Goal: Use online tool/utility: Utilize a website feature to perform a specific function

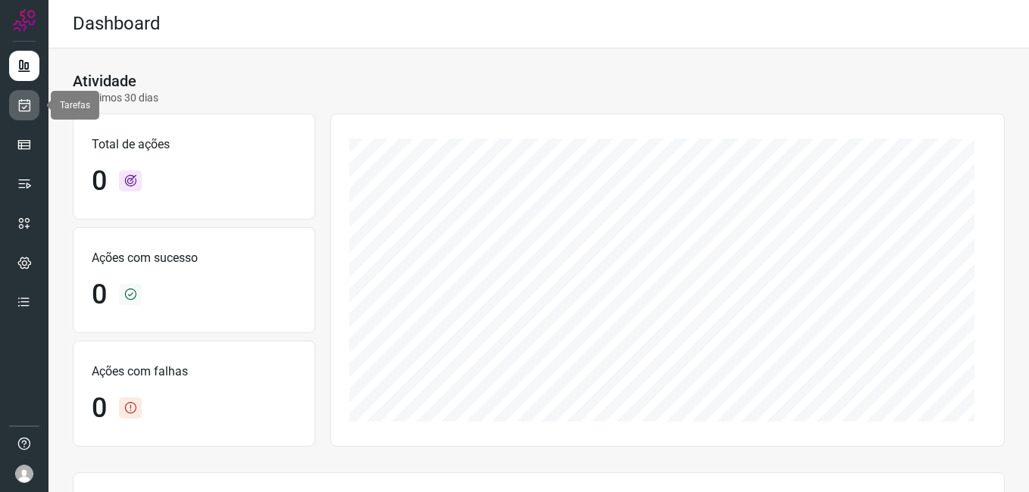
click at [23, 104] on icon at bounding box center [25, 105] width 16 height 15
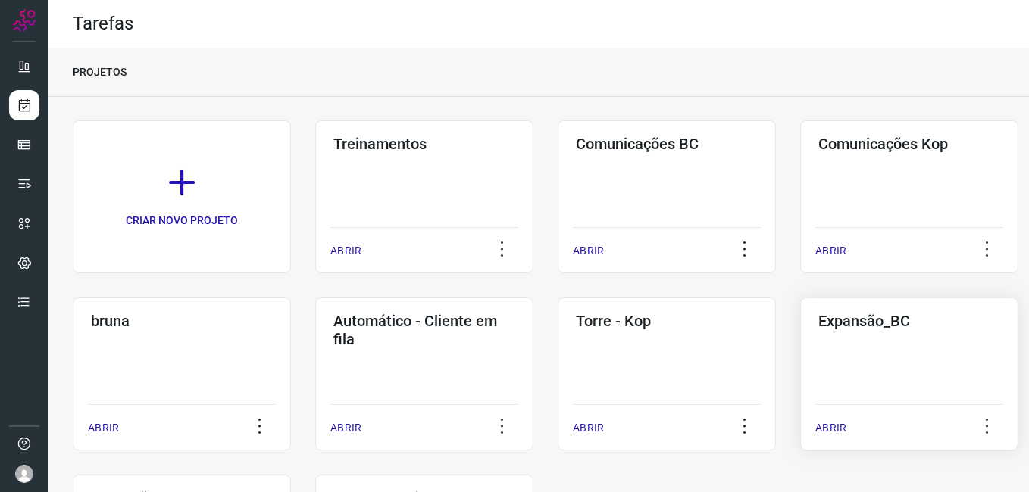
click at [817, 359] on div "Expansão_BC ABRIR" at bounding box center [909, 374] width 218 height 153
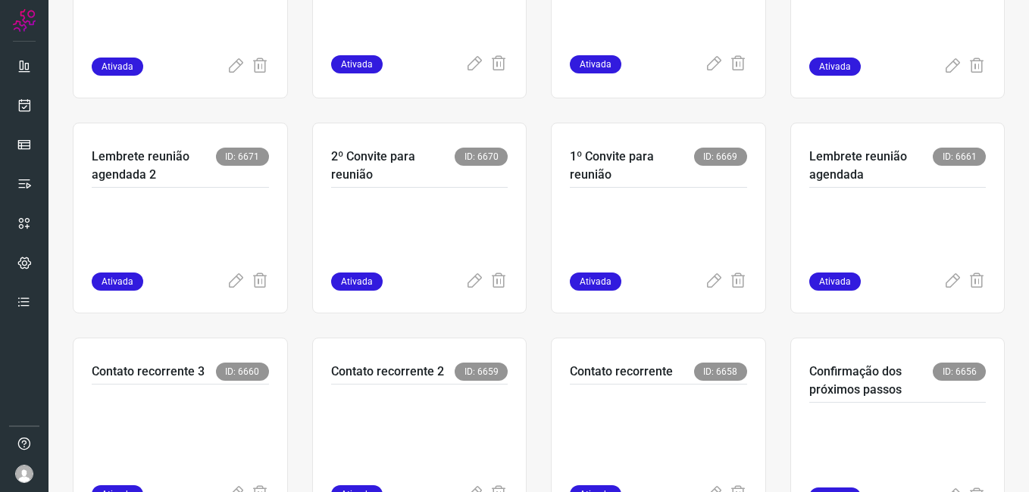
scroll to position [454, 0]
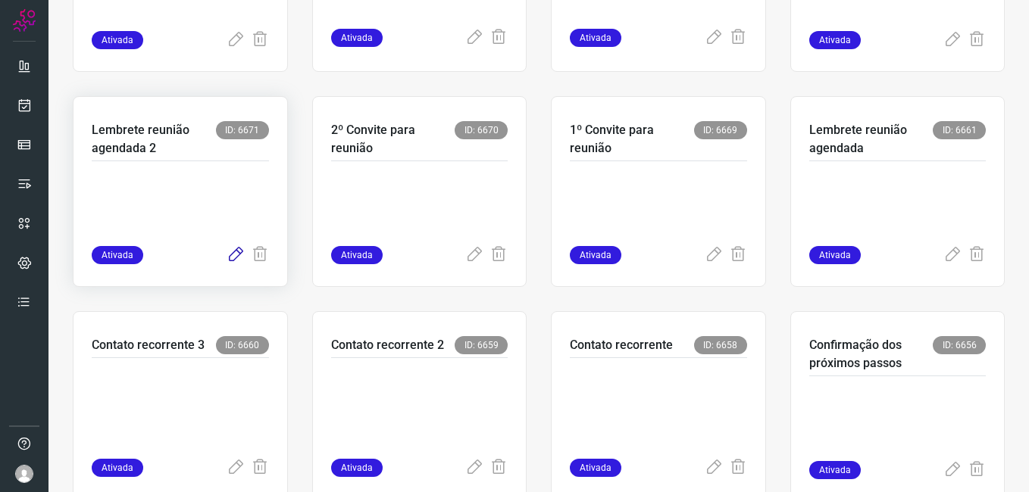
click at [230, 250] on icon at bounding box center [235, 255] width 18 height 18
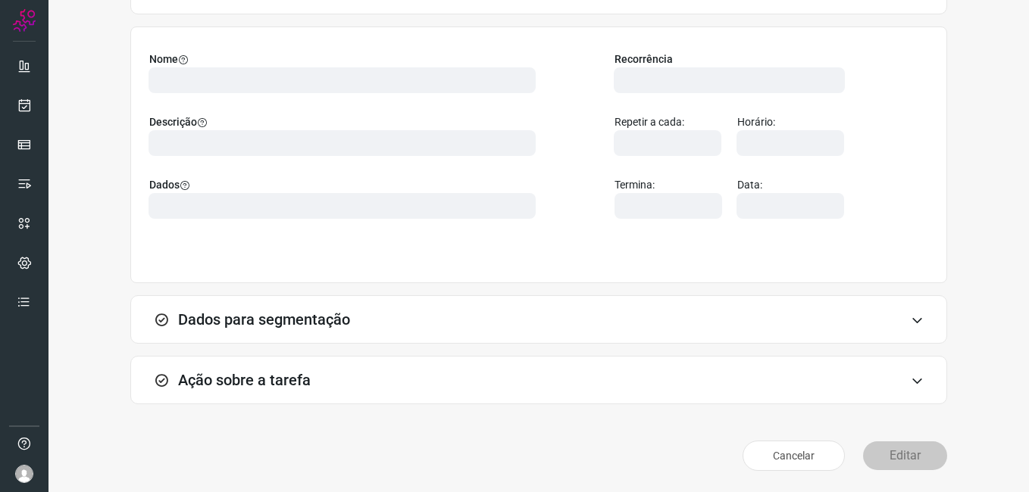
scroll to position [99, 0]
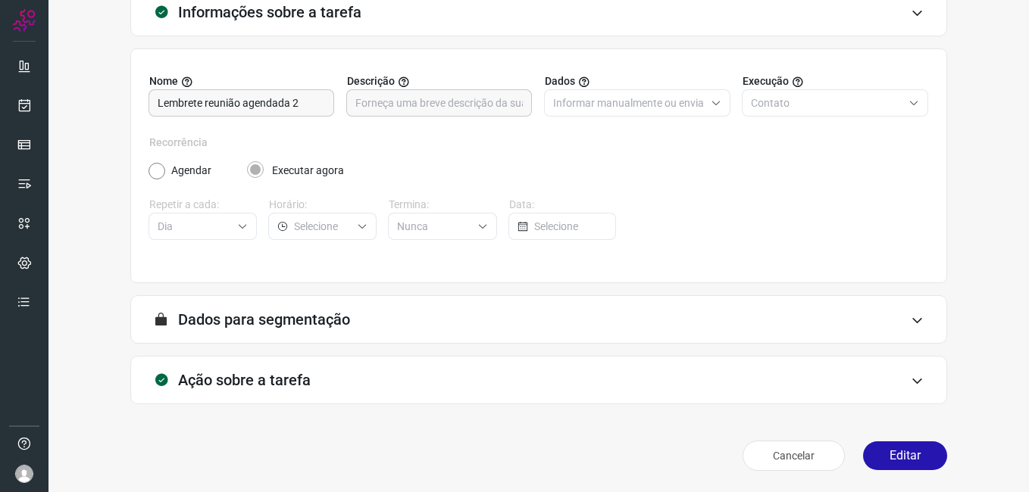
click at [867, 470] on div "Cancelar Editar" at bounding box center [538, 456] width 817 height 42
click at [877, 459] on button "Editar" at bounding box center [905, 456] width 84 height 29
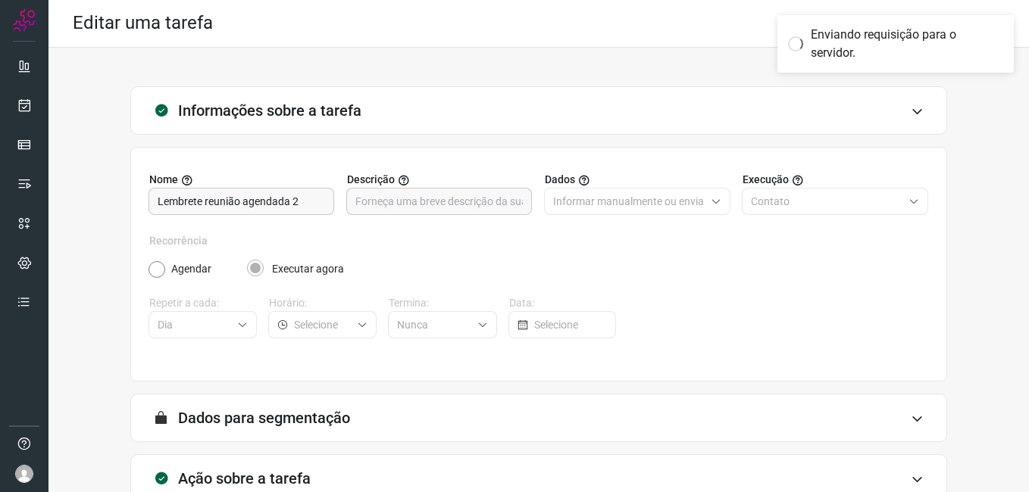
scroll to position [0, 0]
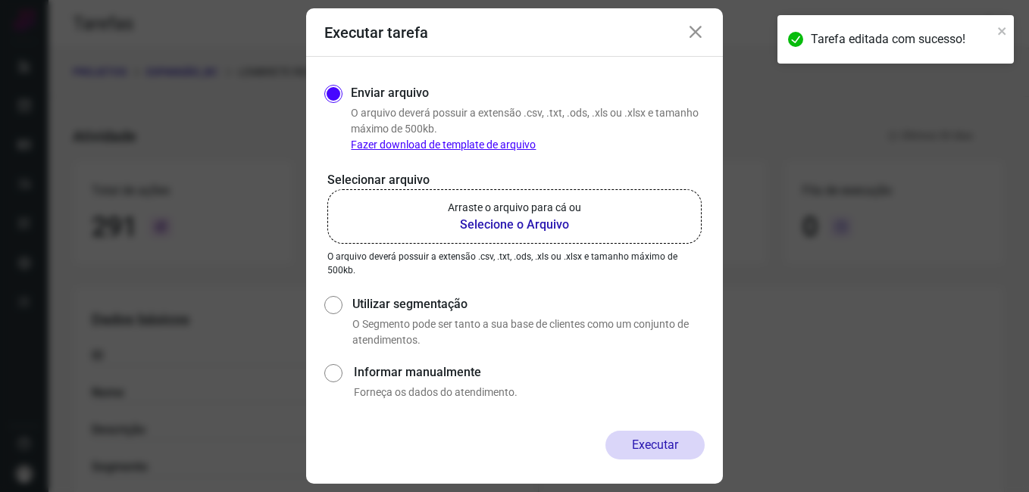
click at [486, 223] on b "Selecione o Arquivo" at bounding box center [514, 225] width 133 height 18
click at [0, 0] on input "Arraste o arquivo para cá ou Selecione o Arquivo" at bounding box center [0, 0] width 0 height 0
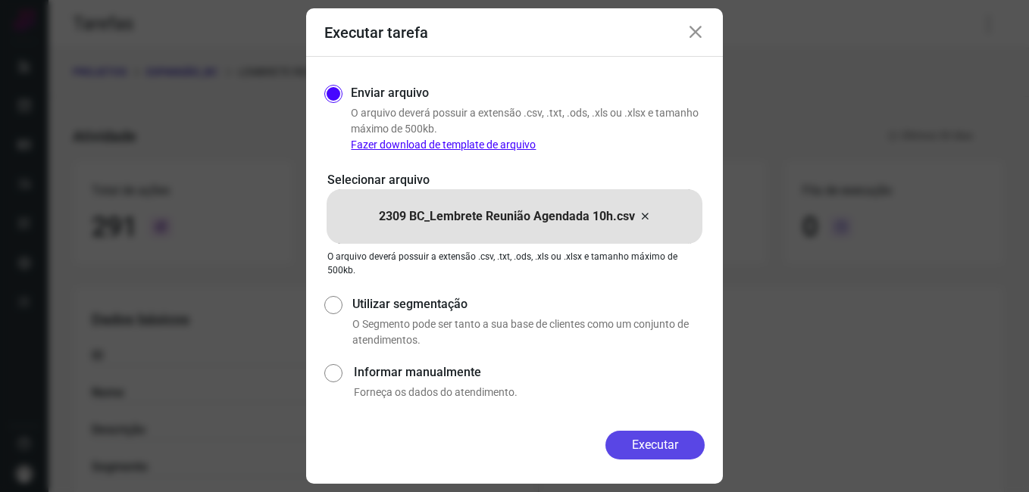
click at [635, 450] on button "Executar" at bounding box center [654, 445] width 99 height 29
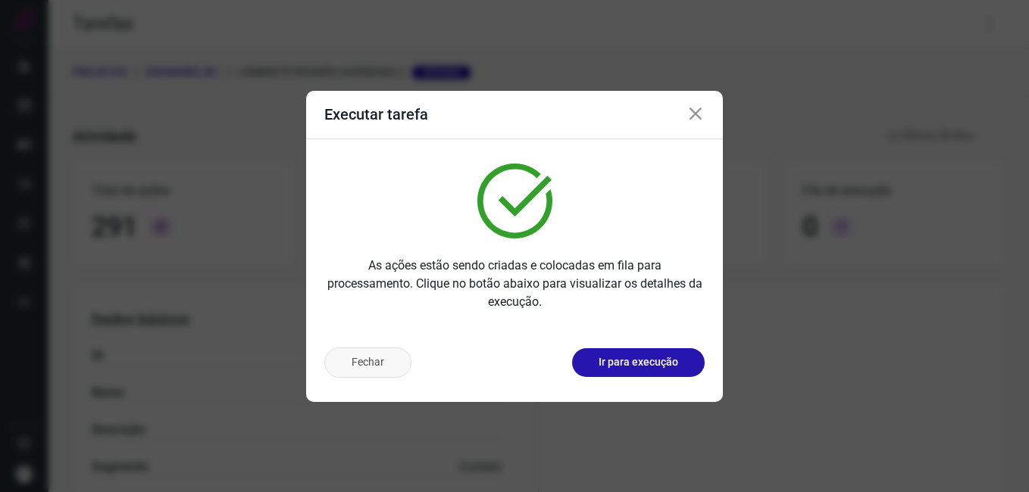
click at [373, 371] on button "Fechar" at bounding box center [367, 363] width 87 height 30
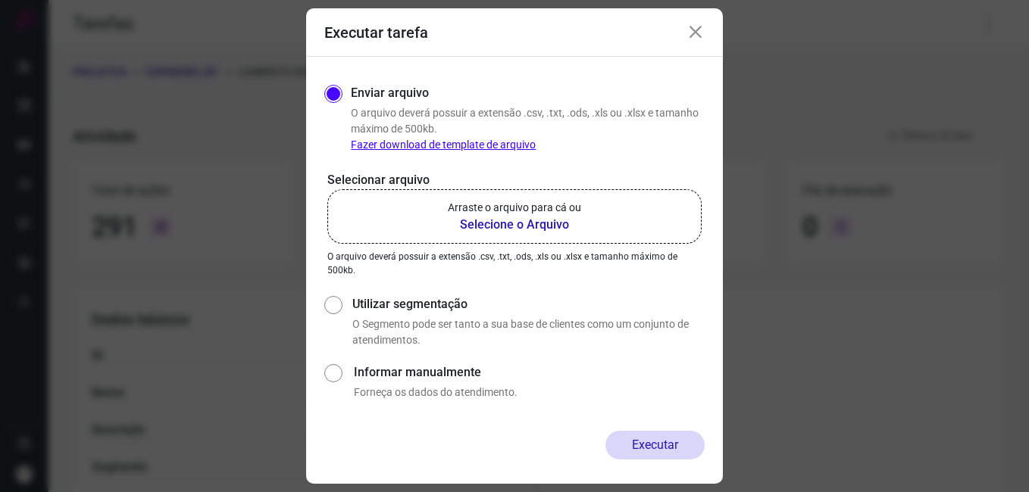
click at [689, 39] on icon at bounding box center [695, 32] width 18 height 18
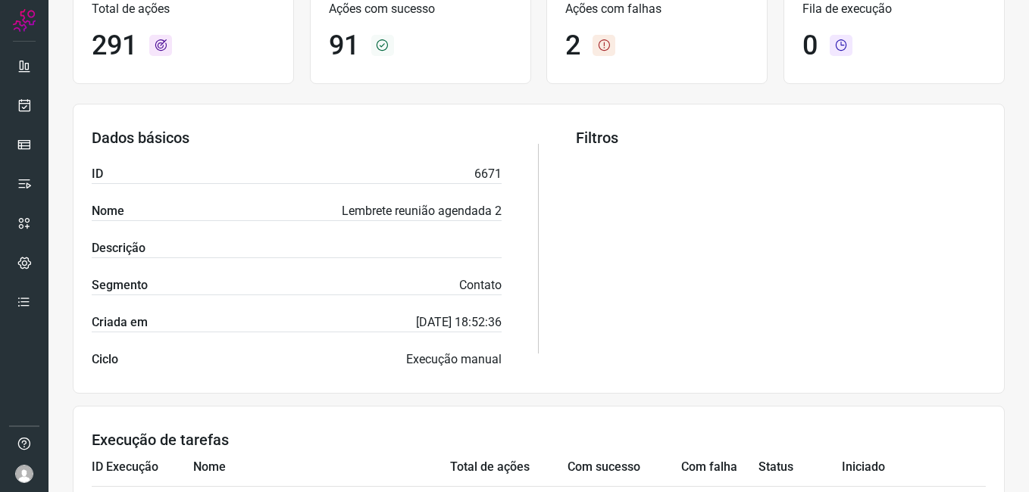
scroll to position [530, 0]
